Goal: Task Accomplishment & Management: Manage account settings

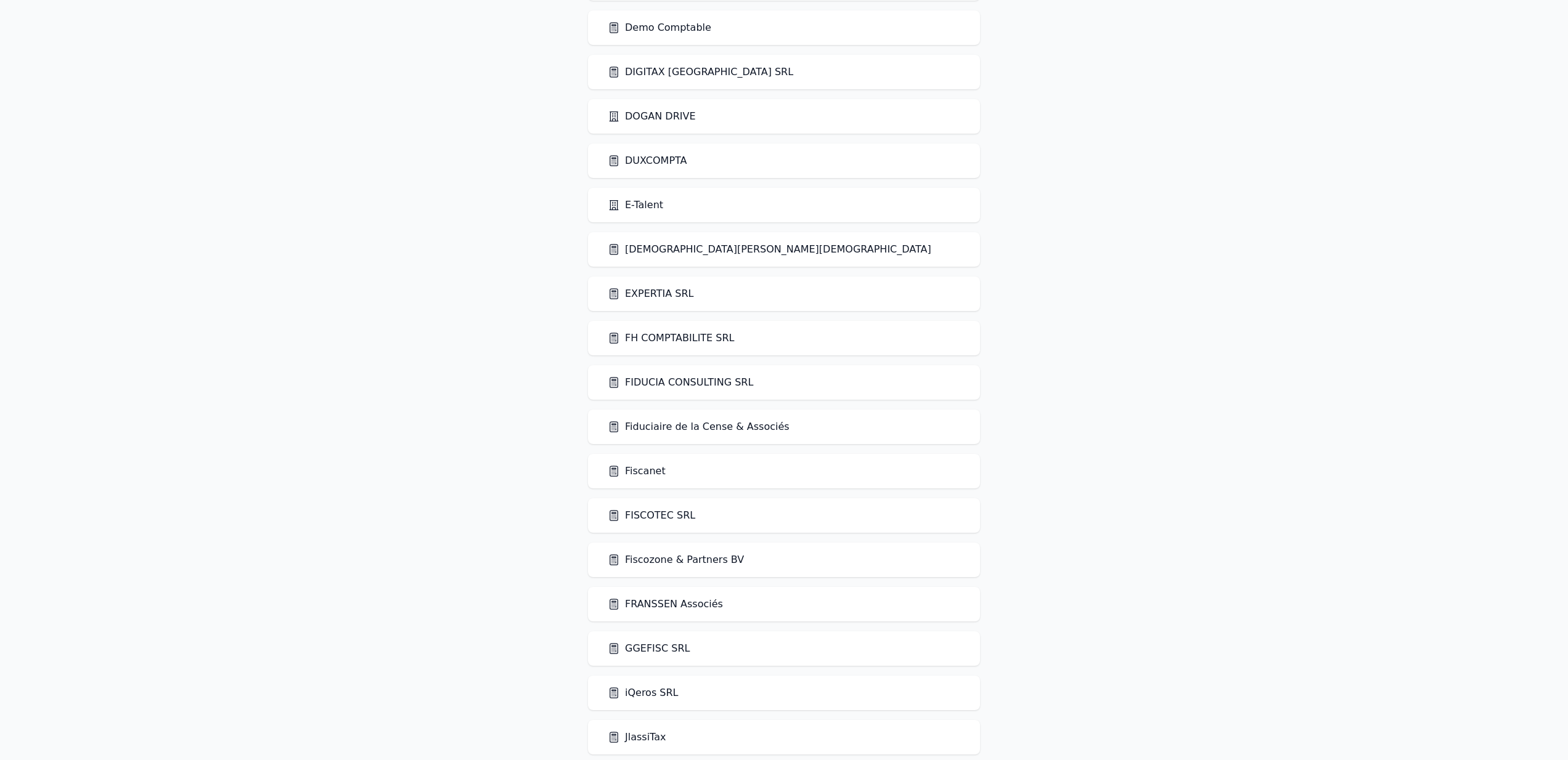
scroll to position [2367, 0]
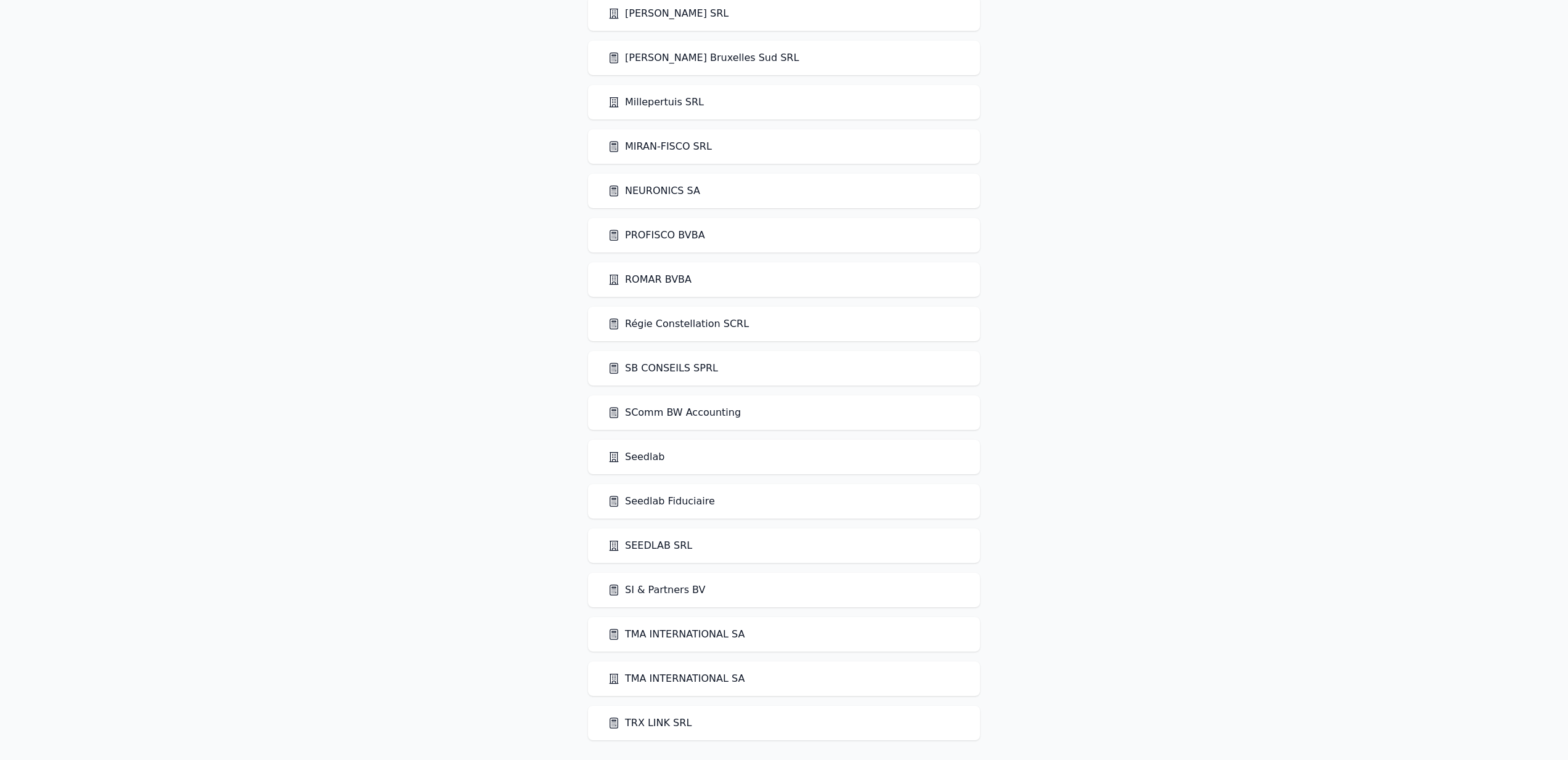
click at [677, 504] on link "Seedlab Fiduciaire" at bounding box center [661, 501] width 107 height 14
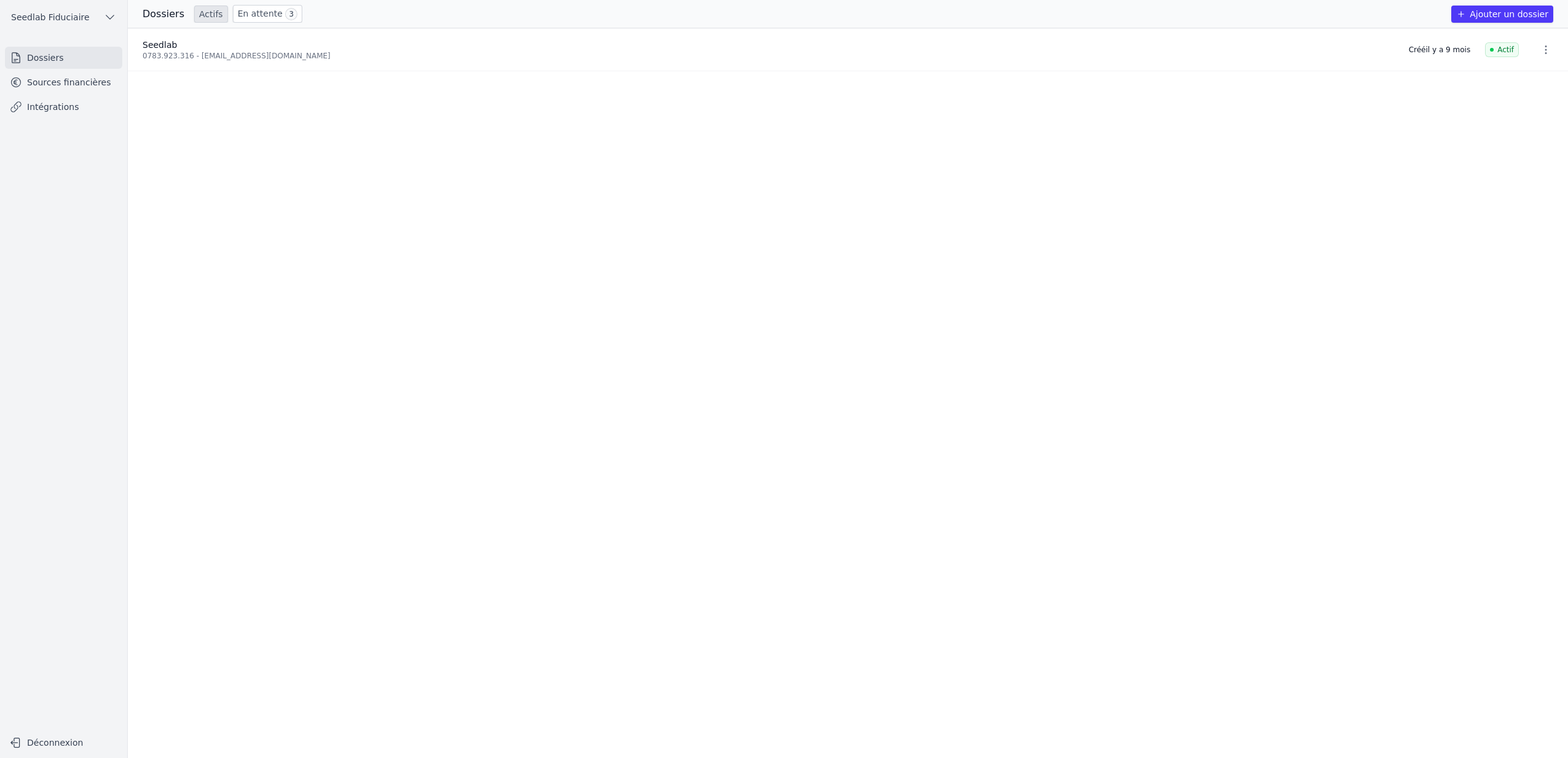
click at [49, 80] on link "Sources financières" at bounding box center [63, 83] width 117 height 22
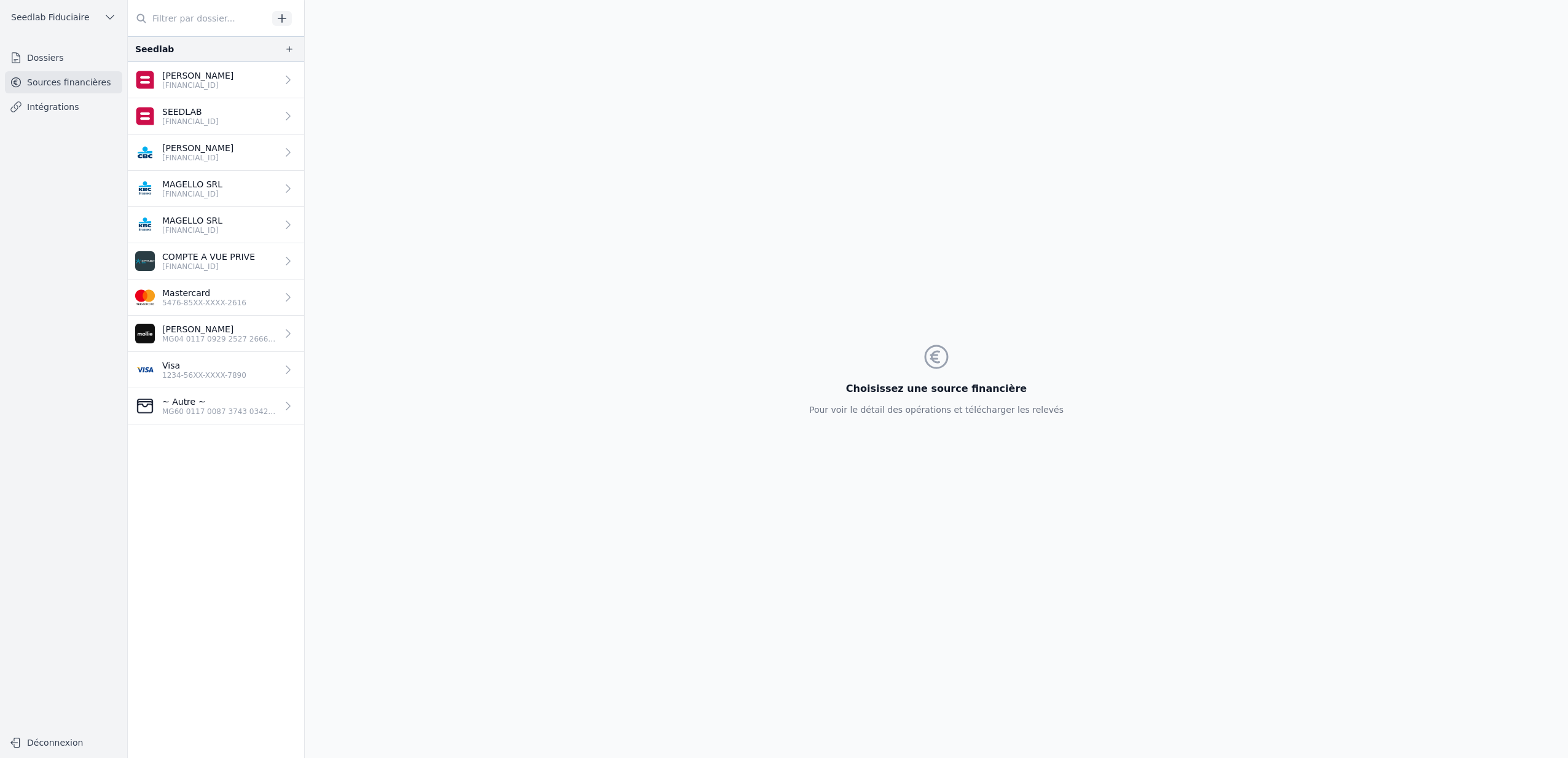
click at [228, 148] on p "ESCOYEZ [PERSON_NAME]" at bounding box center [197, 148] width 71 height 12
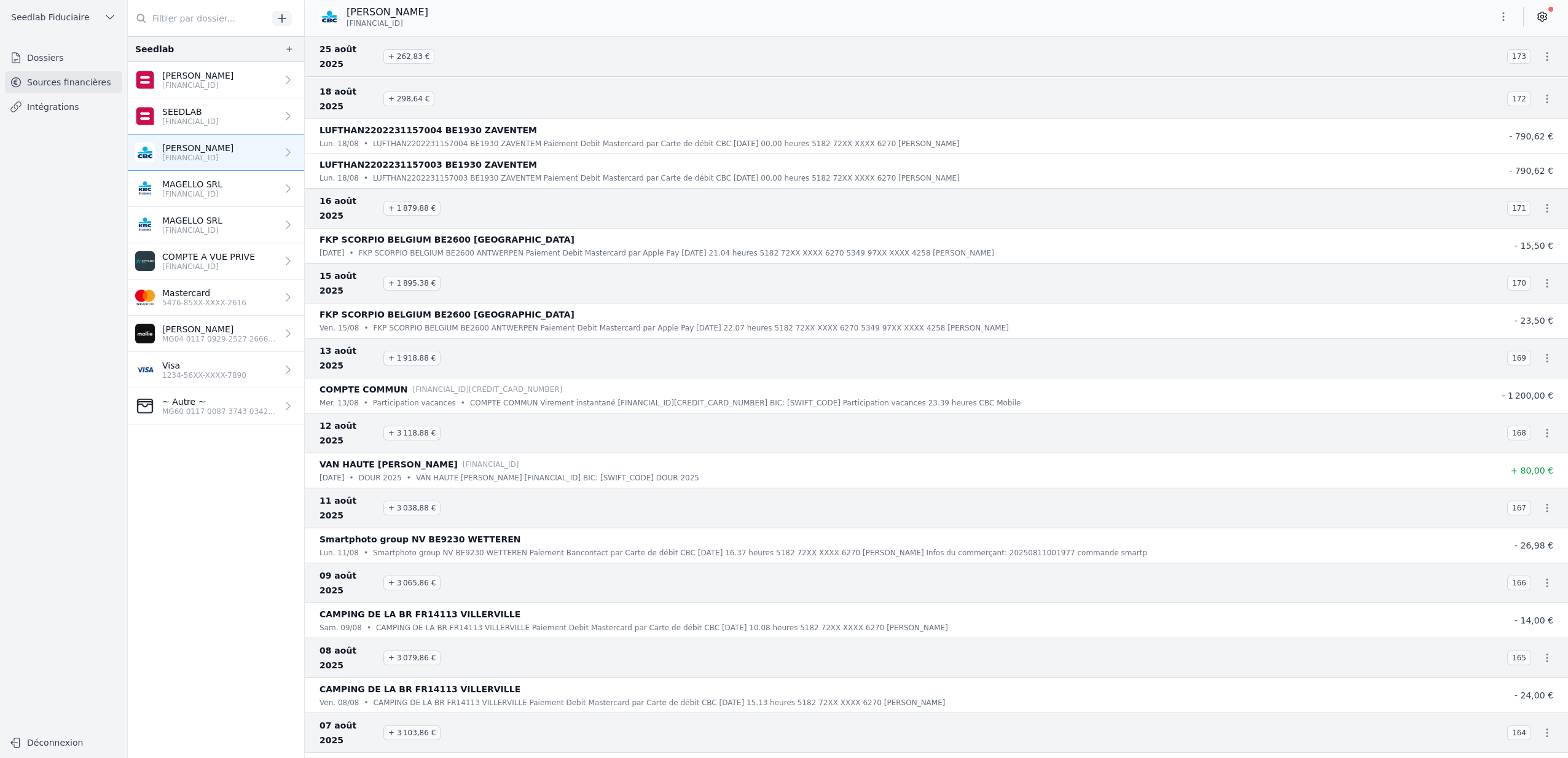
scroll to position [4089, 0]
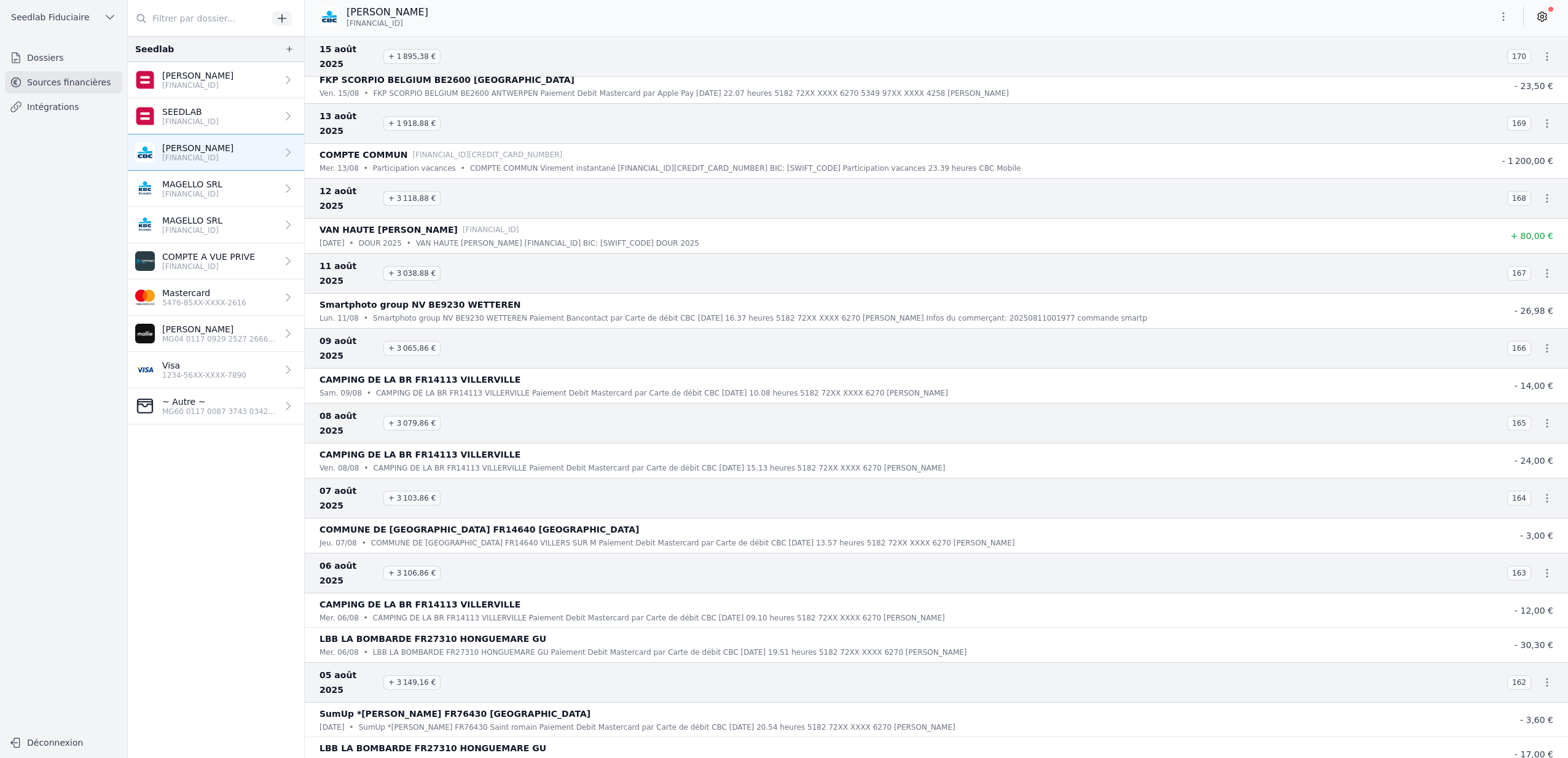
click at [222, 198] on p "[FINANCIAL_ID]" at bounding box center [192, 194] width 60 height 10
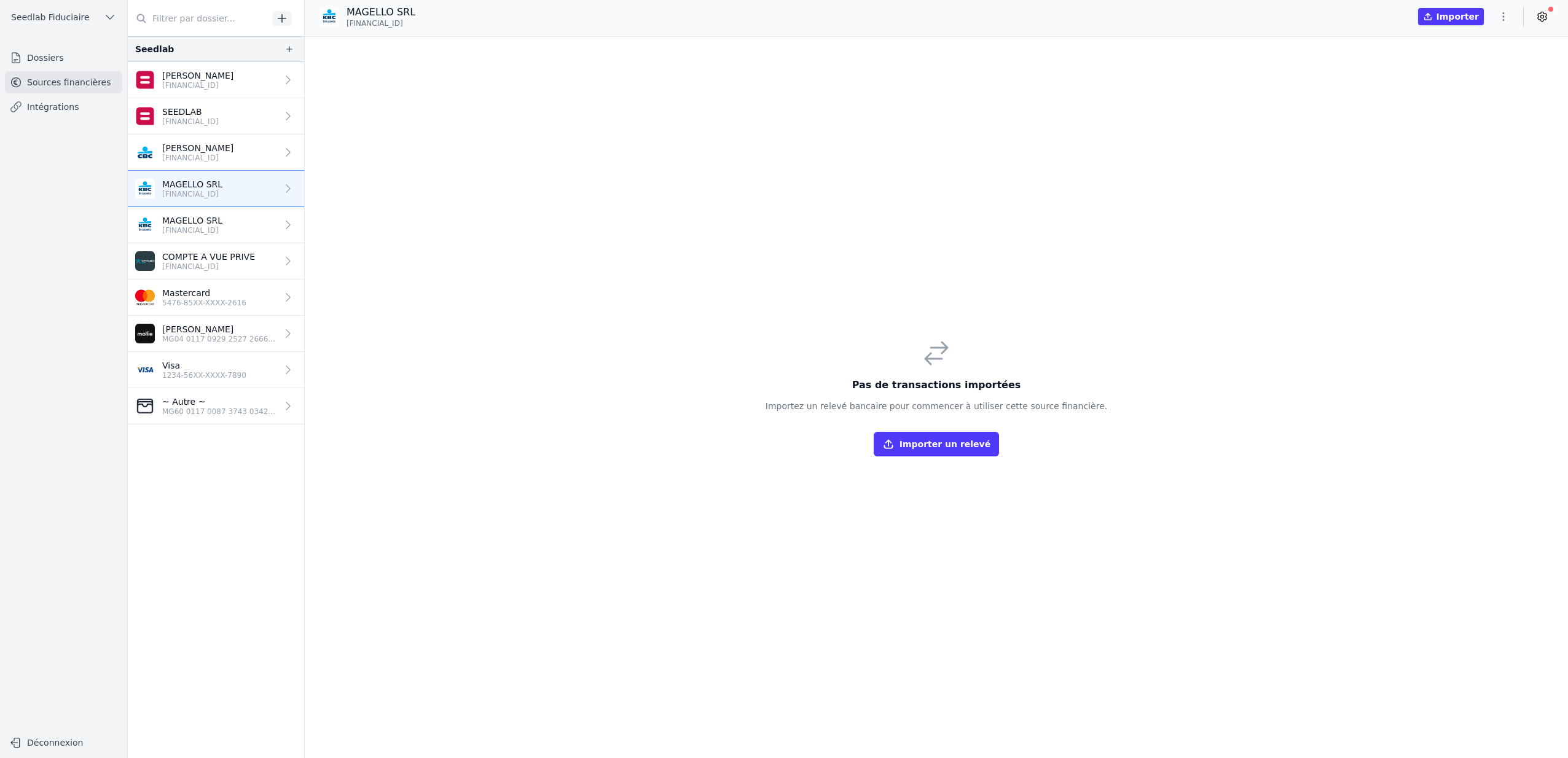
click at [218, 229] on p "[FINANCIAL_ID]" at bounding box center [192, 230] width 60 height 10
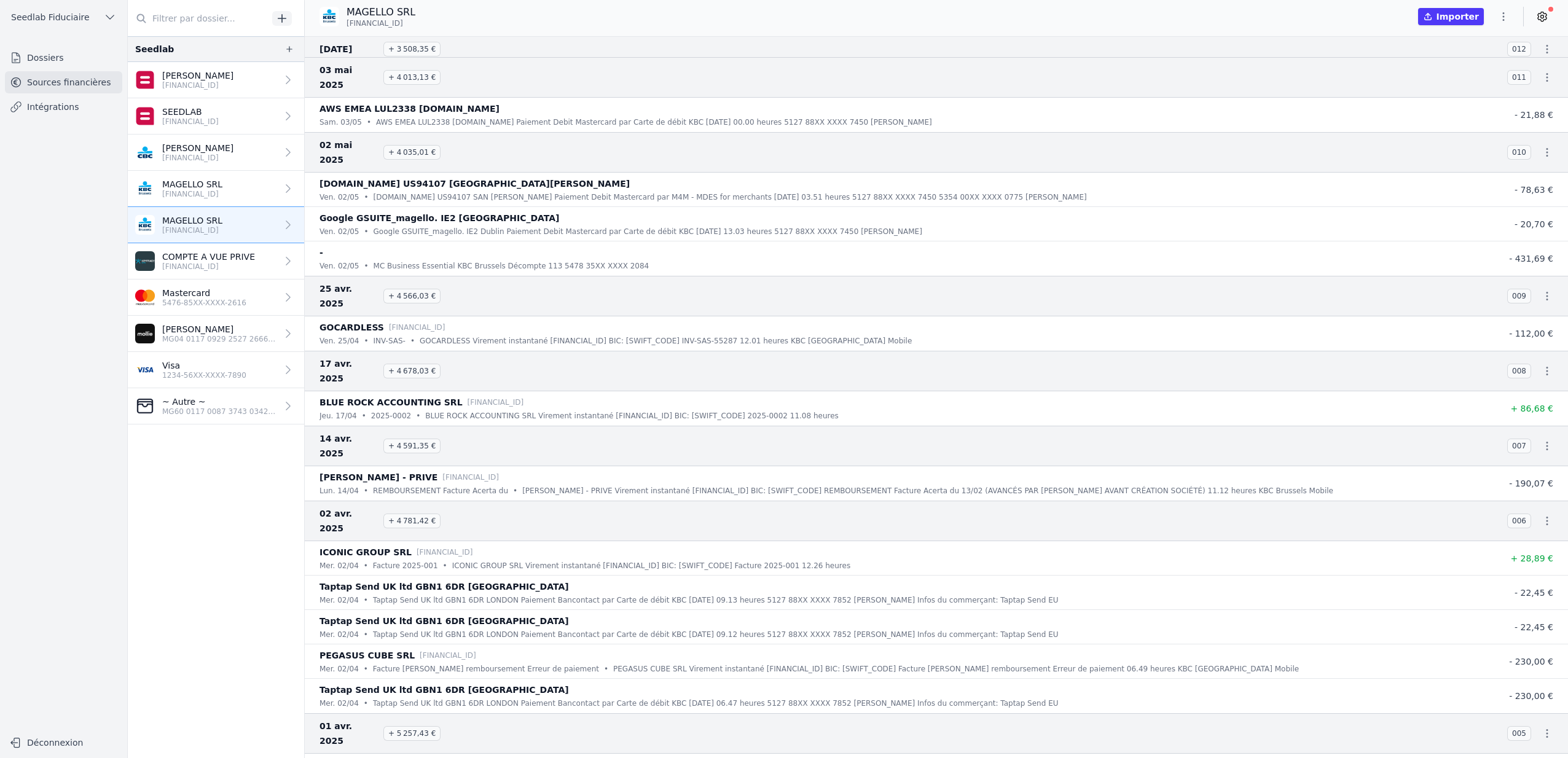
scroll to position [8352, 0]
click at [223, 257] on p "COMPTE A VUE PRIVE" at bounding box center [208, 256] width 92 height 12
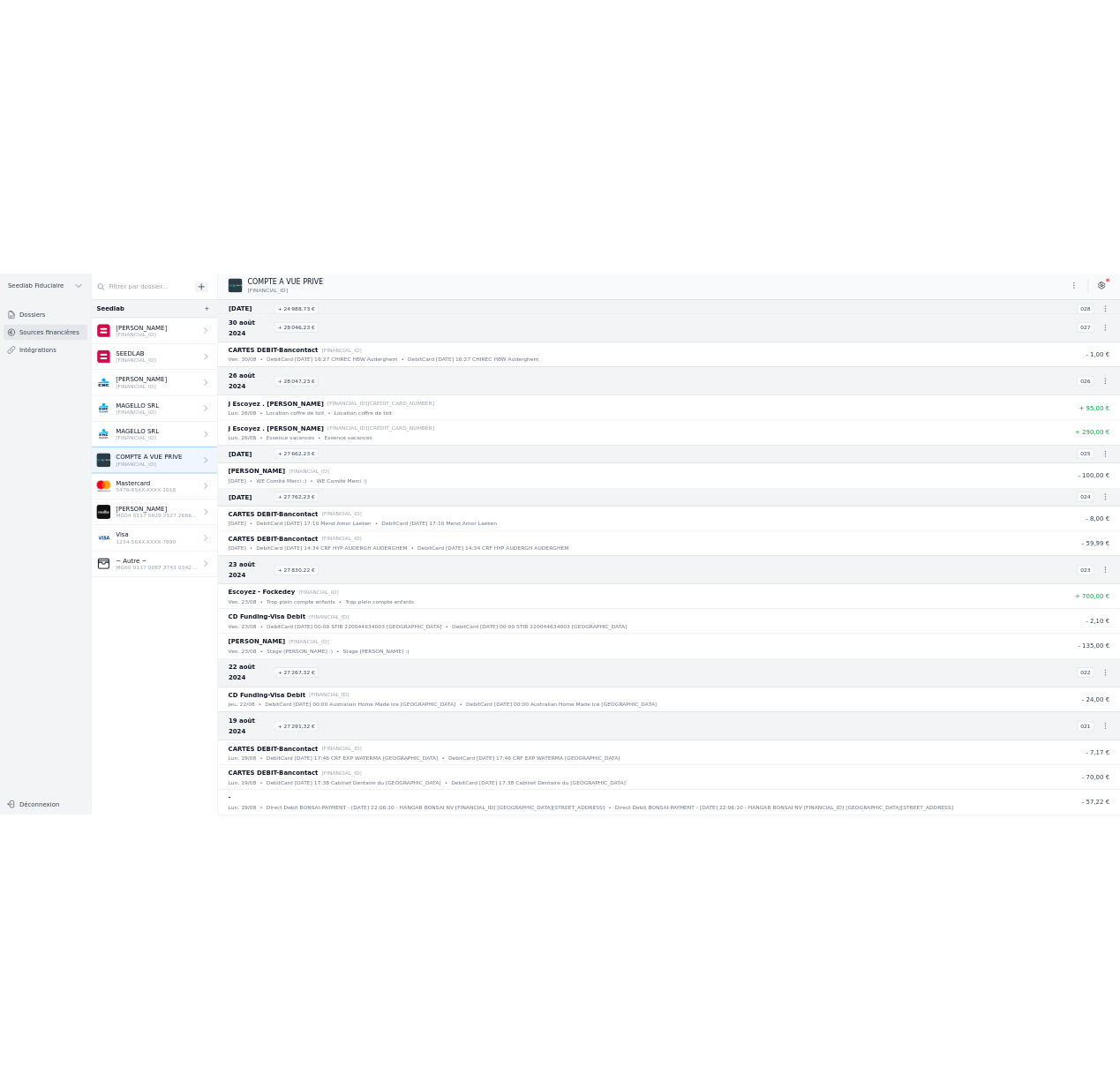
scroll to position [14030, 0]
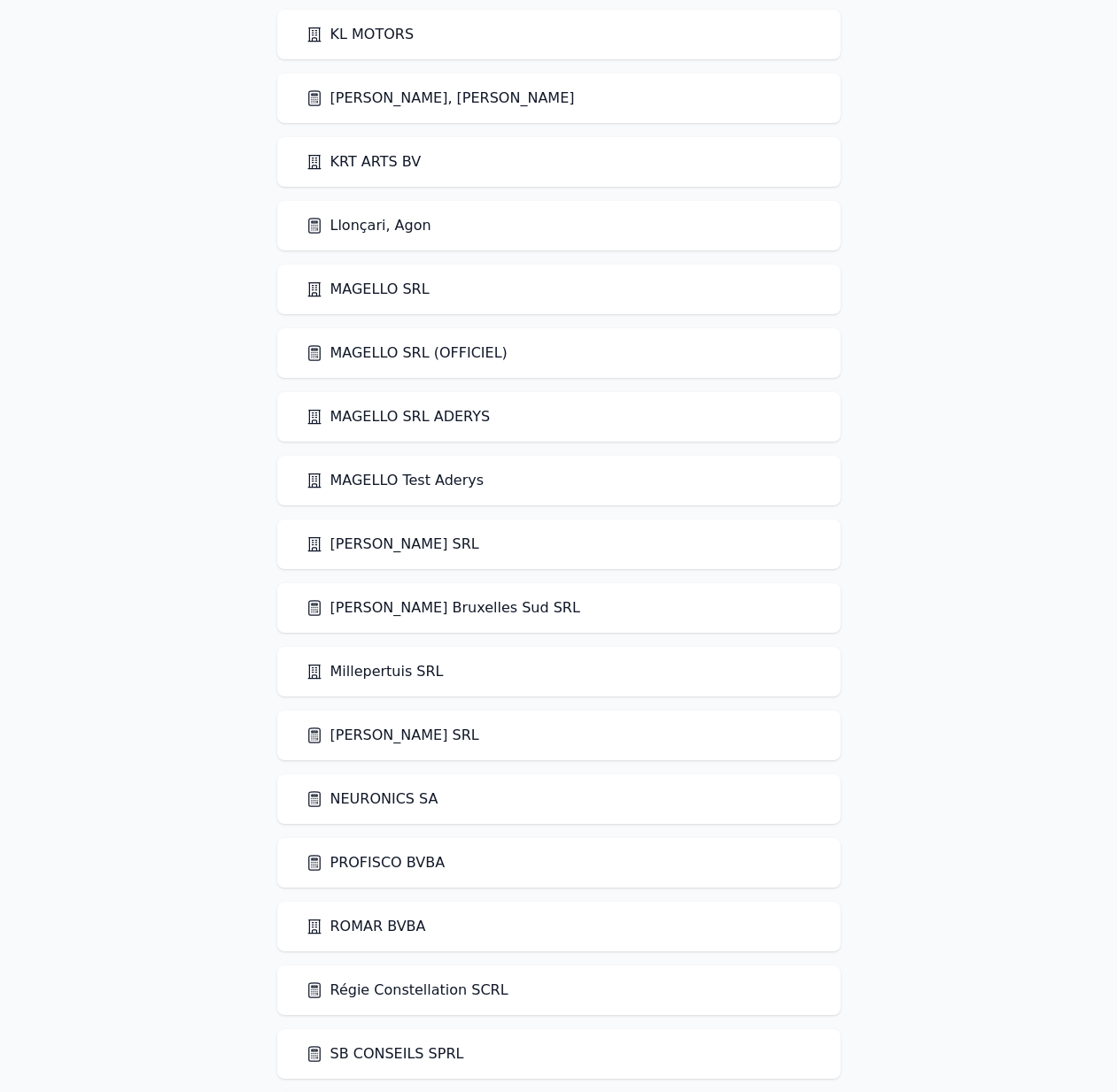
scroll to position [3401, 0]
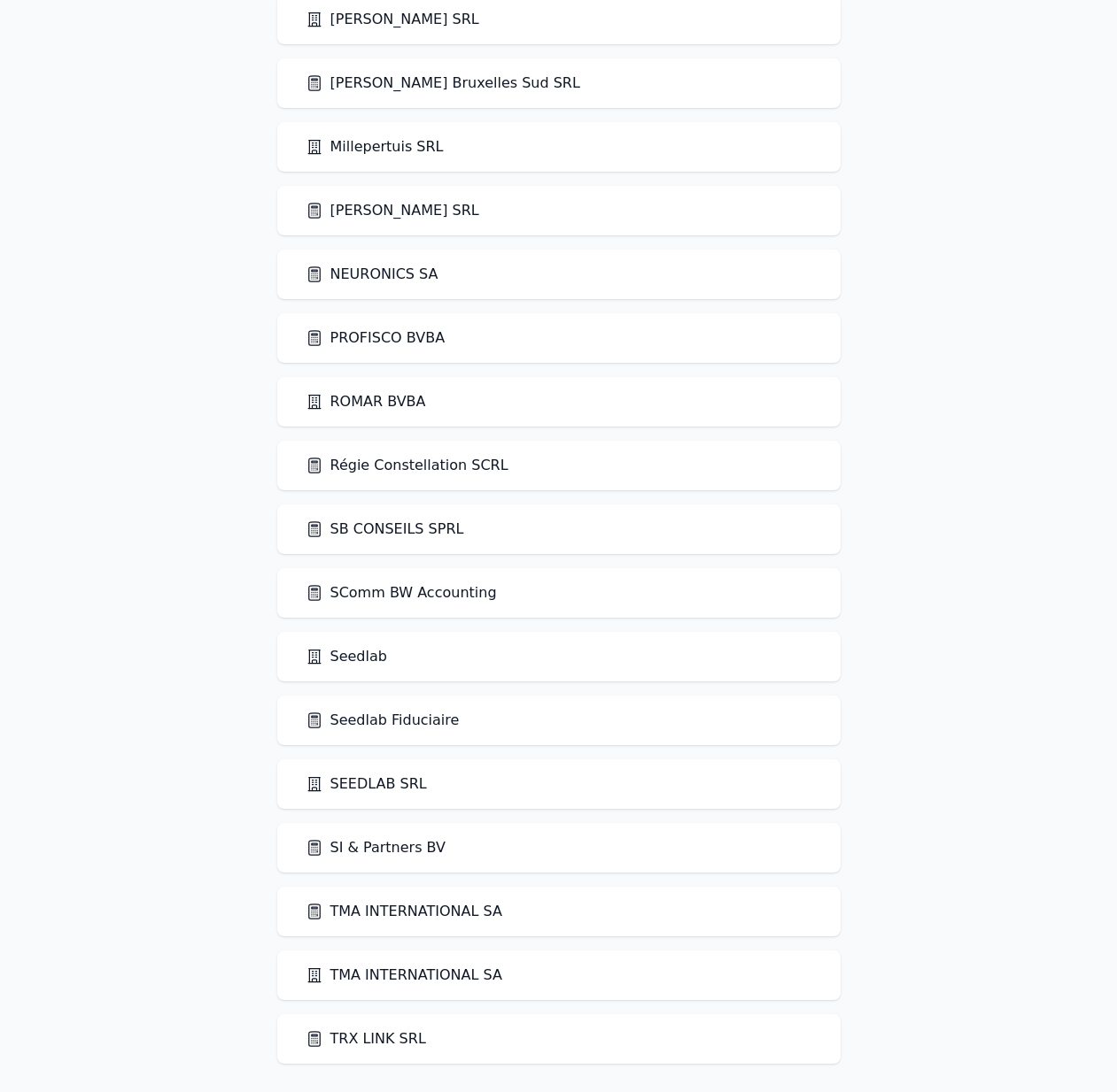
click at [369, 661] on link "Seedlab" at bounding box center [346, 657] width 81 height 21
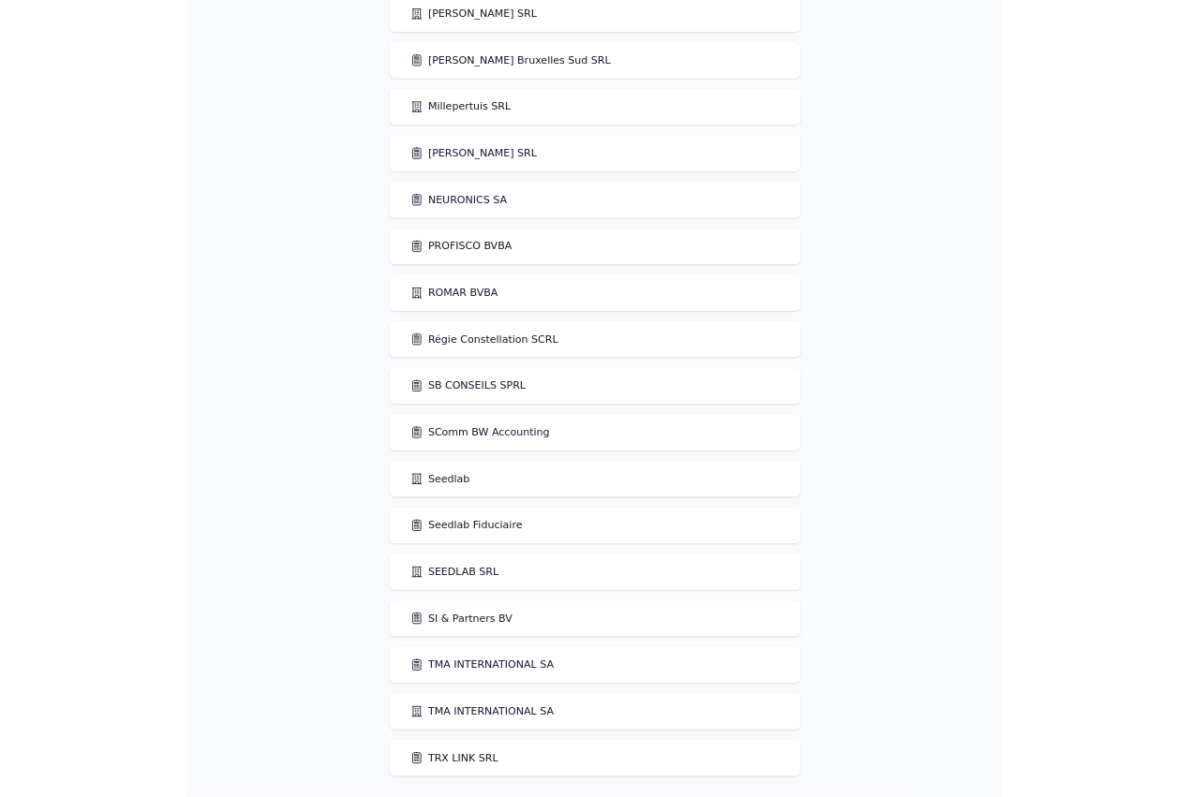
scroll to position [0, 0]
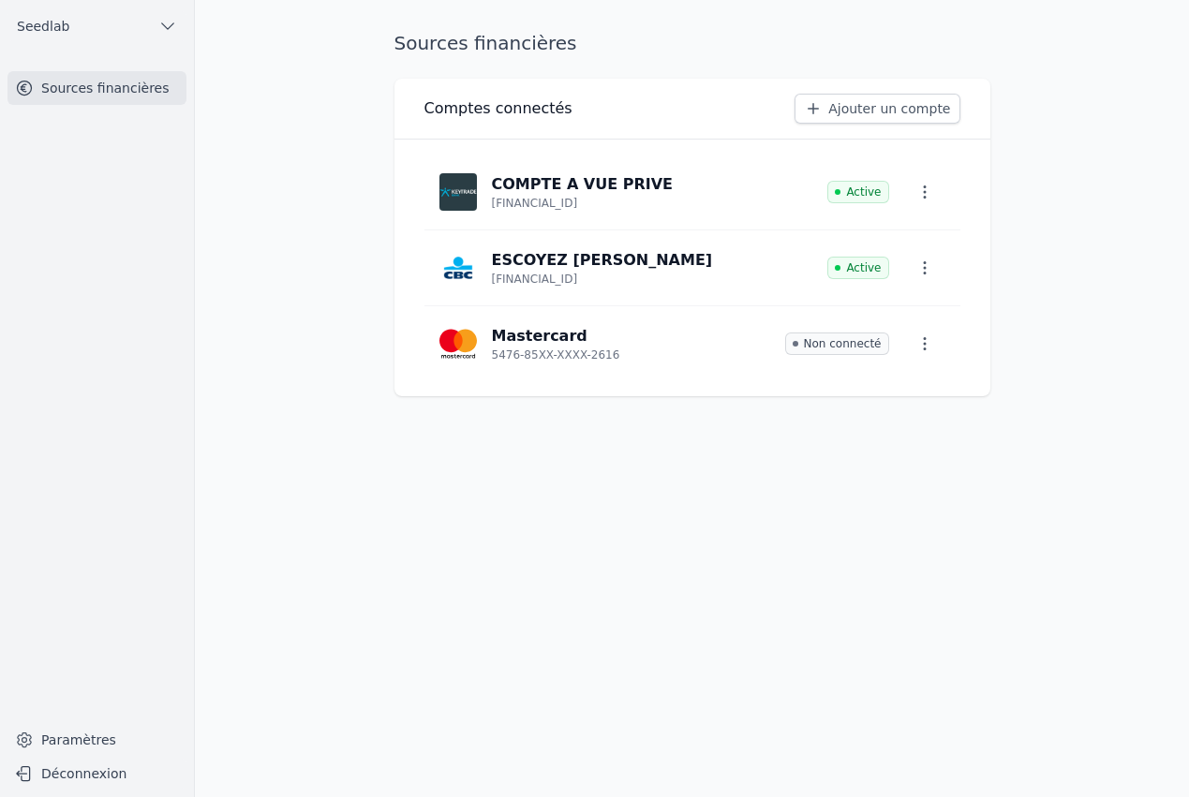
click at [878, 104] on link "Ajouter un compte" at bounding box center [877, 109] width 165 height 30
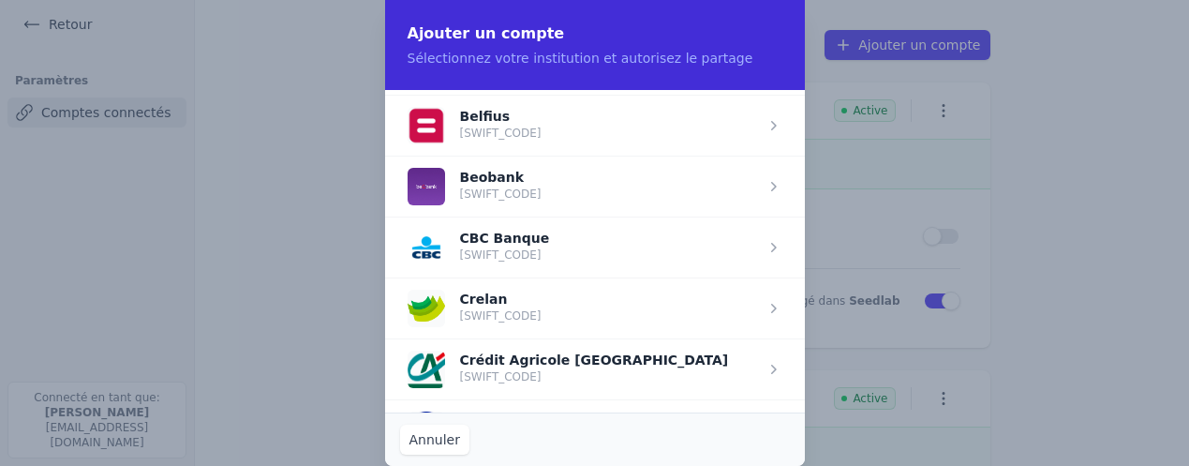
scroll to position [1232, 0]
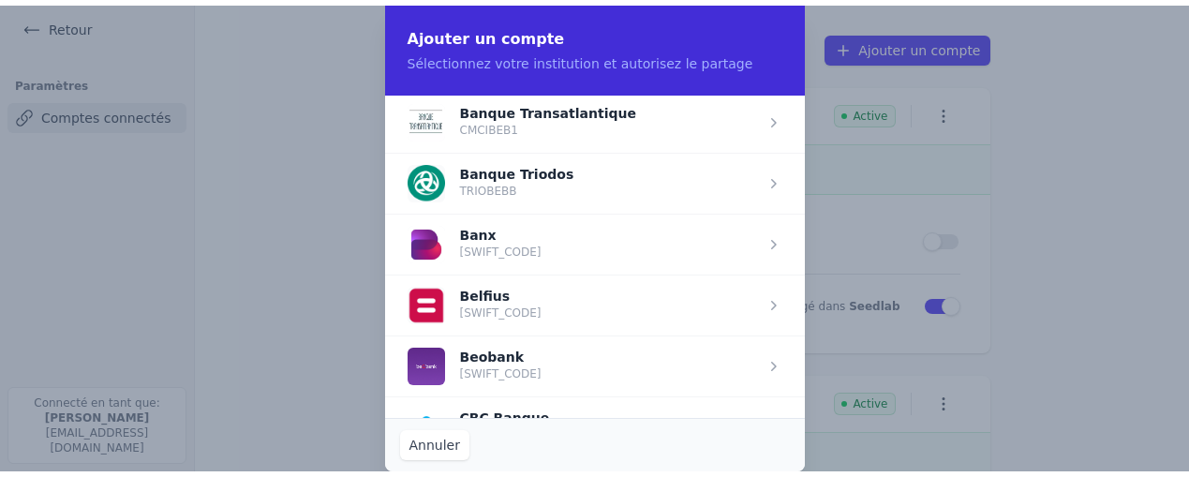
scroll to position [1232, 0]
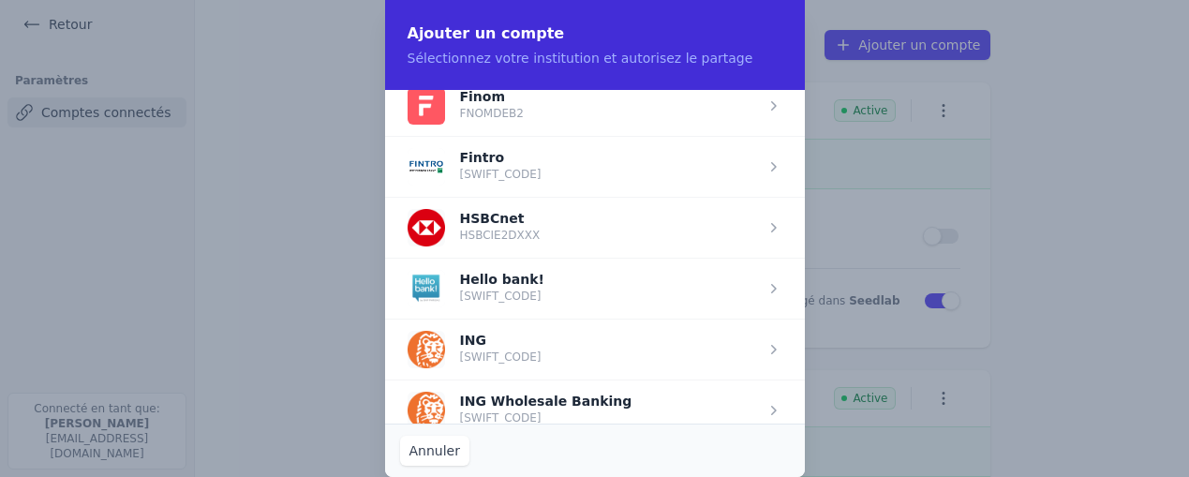
click at [441, 449] on button "Annuler" at bounding box center [434, 451] width 69 height 30
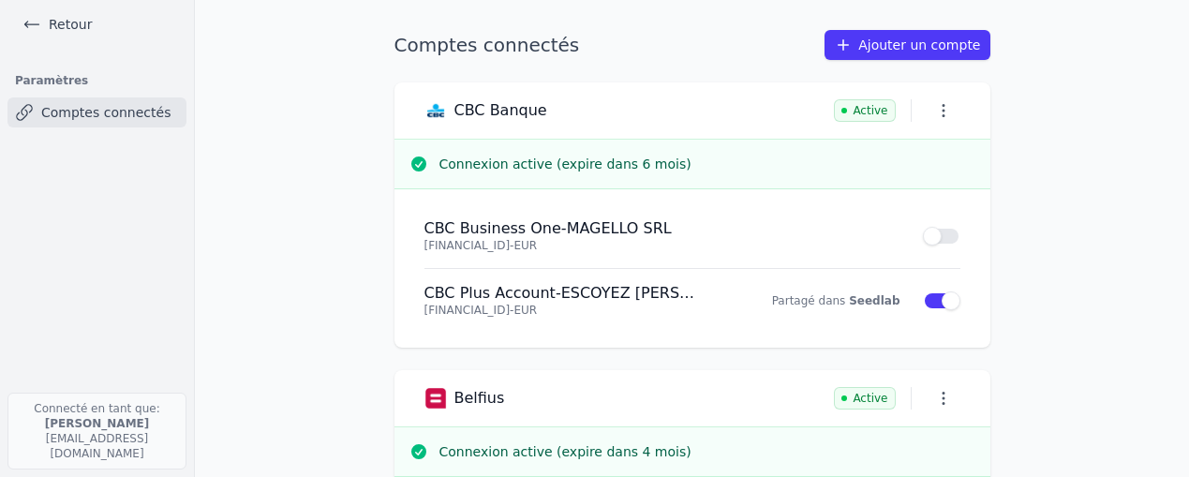
click at [71, 28] on link "Retour" at bounding box center [57, 24] width 84 height 26
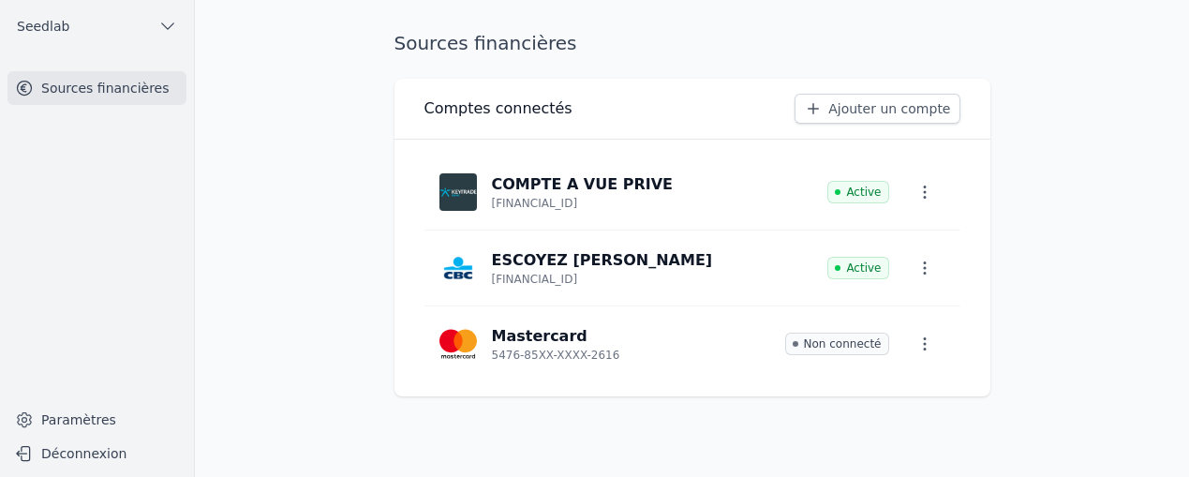
click at [880, 106] on link "Ajouter un compte" at bounding box center [877, 109] width 165 height 30
